Goal: Information Seeking & Learning: Learn about a topic

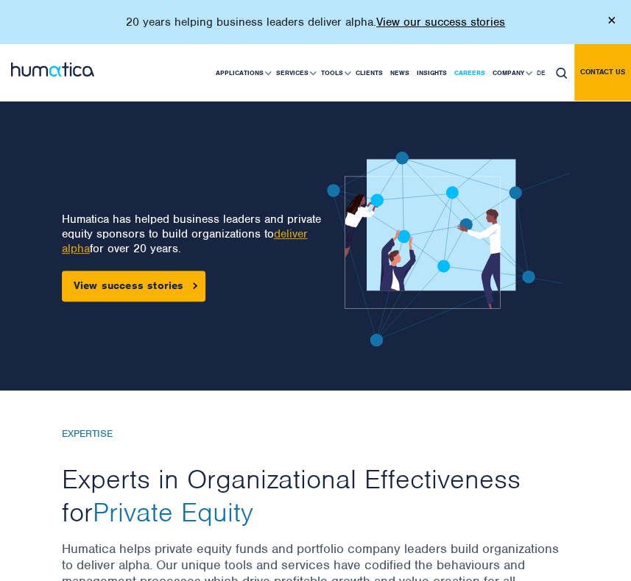
click at [475, 68] on link "Careers" at bounding box center [469, 73] width 38 height 56
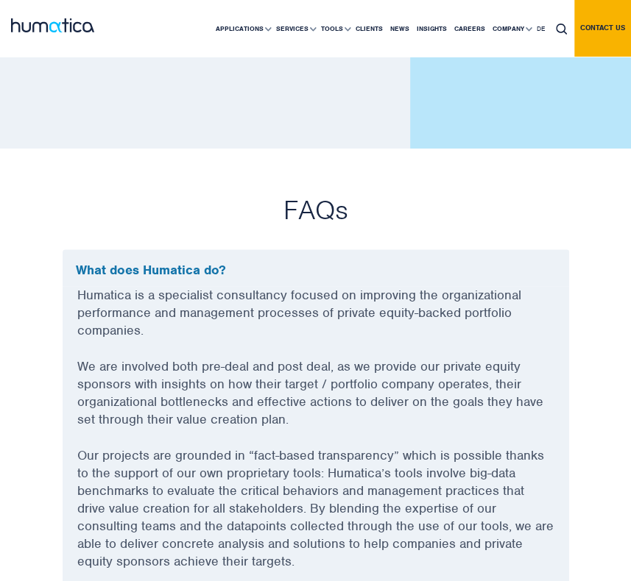
scroll to position [3826, 0]
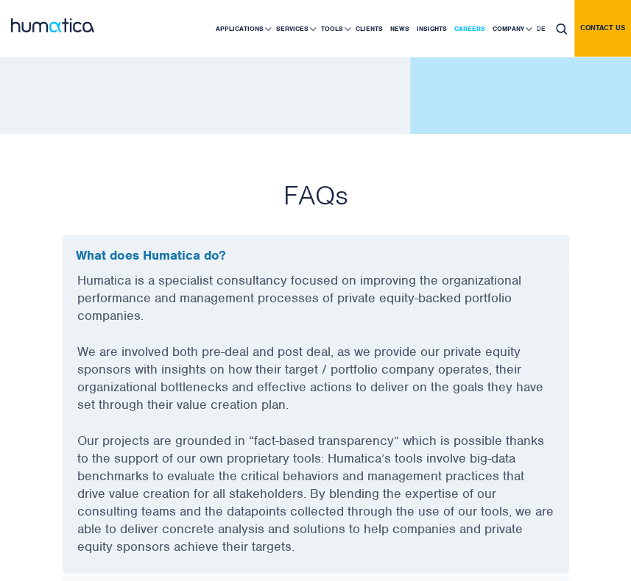
click at [470, 30] on link "Careers" at bounding box center [469, 29] width 38 height 56
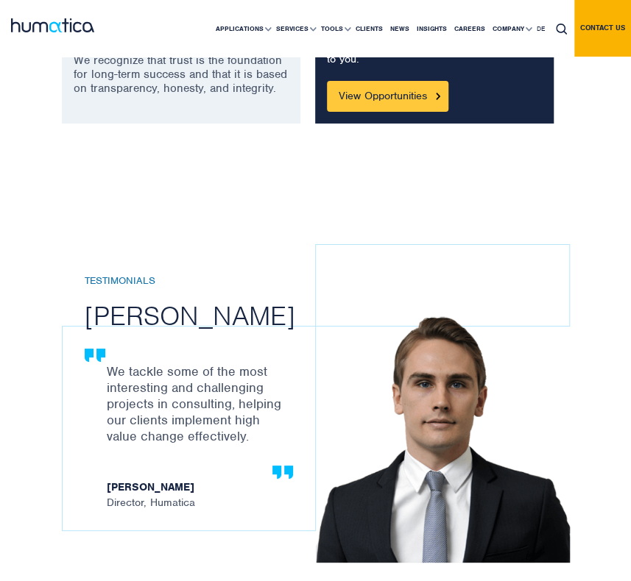
click at [394, 99] on link "View Opportunities" at bounding box center [387, 96] width 121 height 31
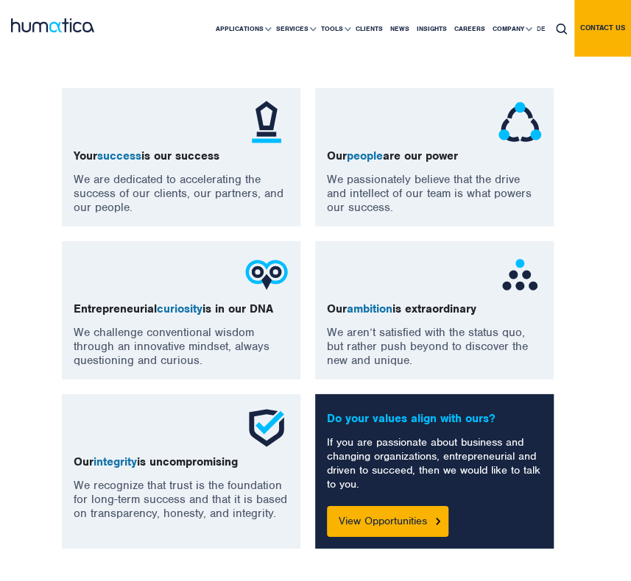
scroll to position [1469, 0]
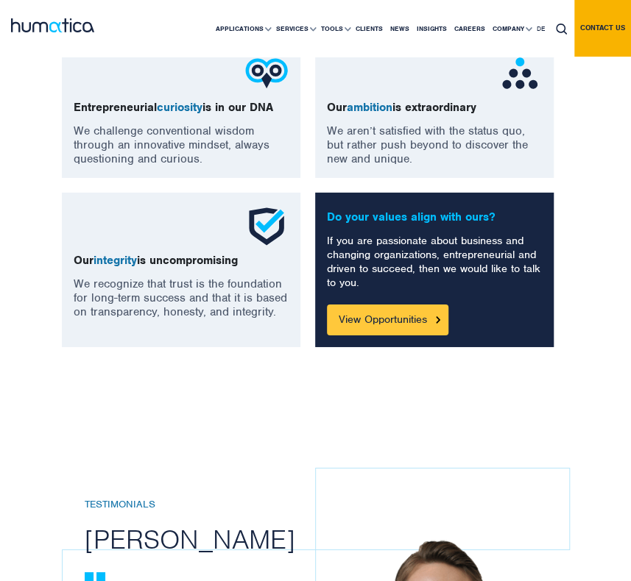
click at [383, 327] on link "View Opportunities" at bounding box center [387, 320] width 121 height 31
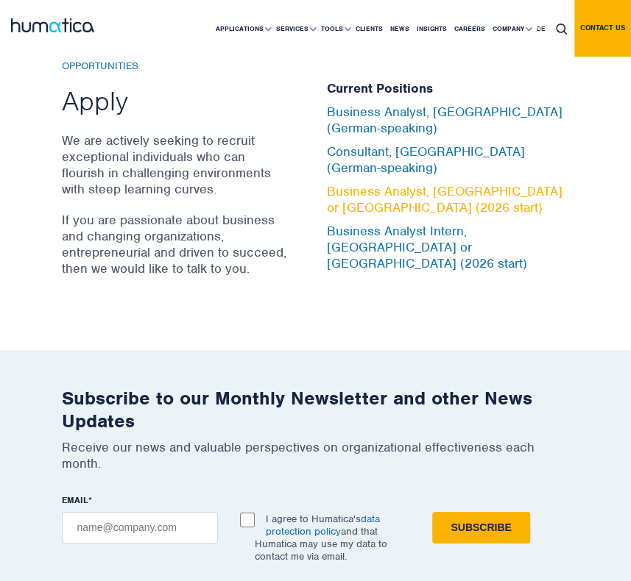
click at [383, 191] on link "Business Analyst, [GEOGRAPHIC_DATA] or [GEOGRAPHIC_DATA] (2026 start)" at bounding box center [444, 199] width 235 height 32
